Goal: Task Accomplishment & Management: Use online tool/utility

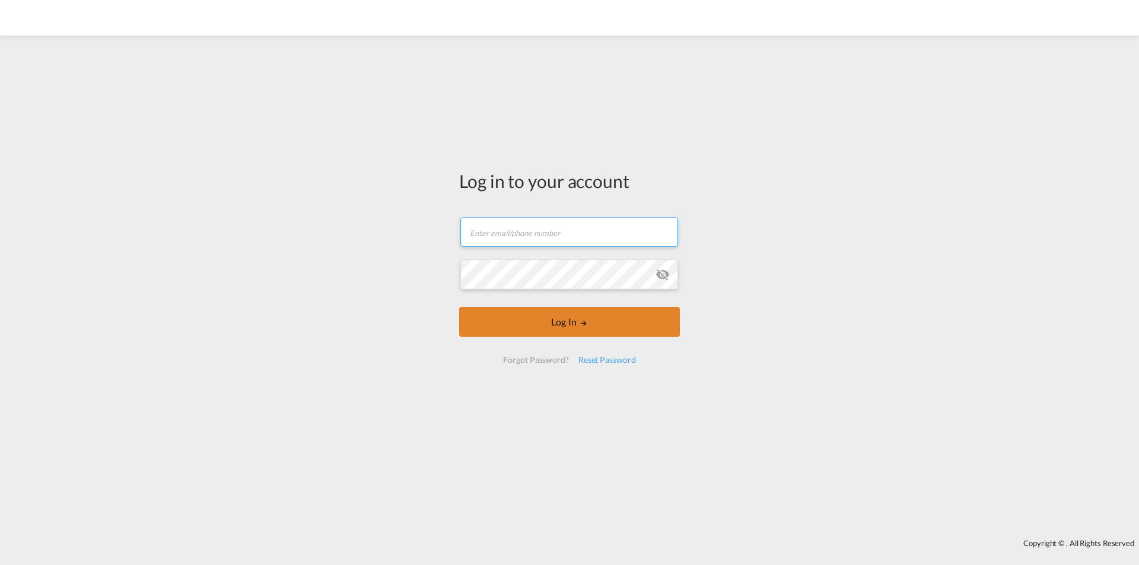
type input "[EMAIL_ADDRESS][DOMAIN_NAME]"
click at [519, 324] on button "Log In" at bounding box center [569, 322] width 221 height 30
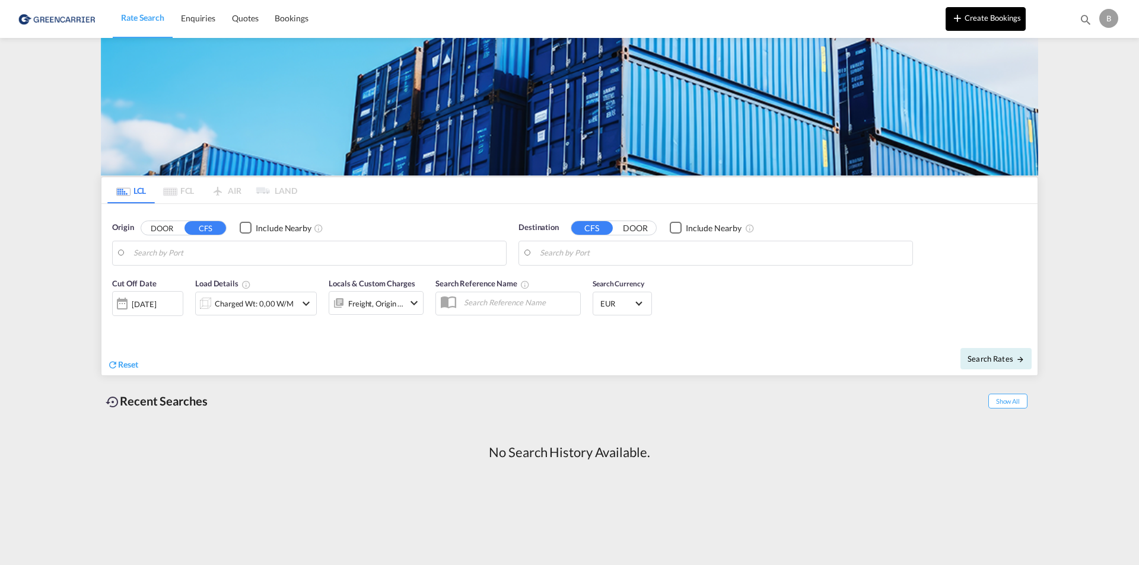
click at [966, 8] on button "Create Bookings" at bounding box center [986, 19] width 80 height 24
